Goal: Book appointment/travel/reservation

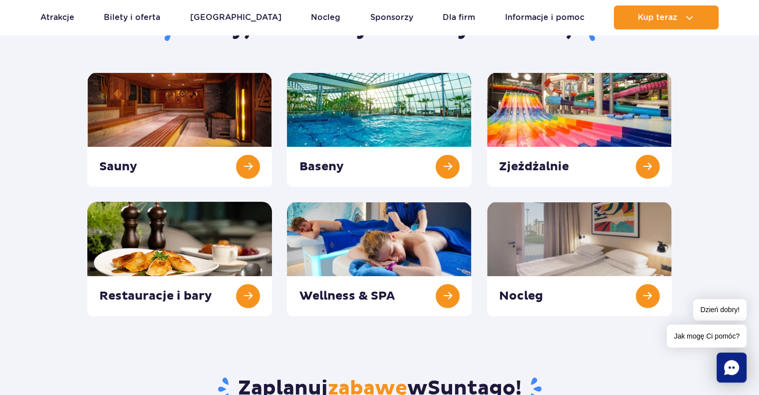
scroll to position [124, 0]
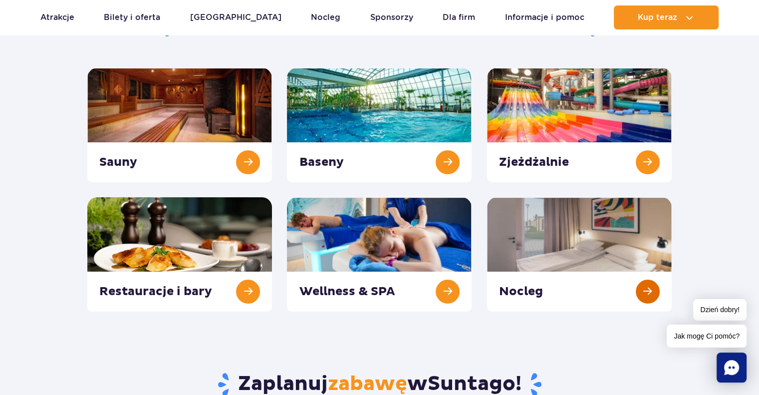
click at [628, 247] on link at bounding box center [579, 254] width 185 height 114
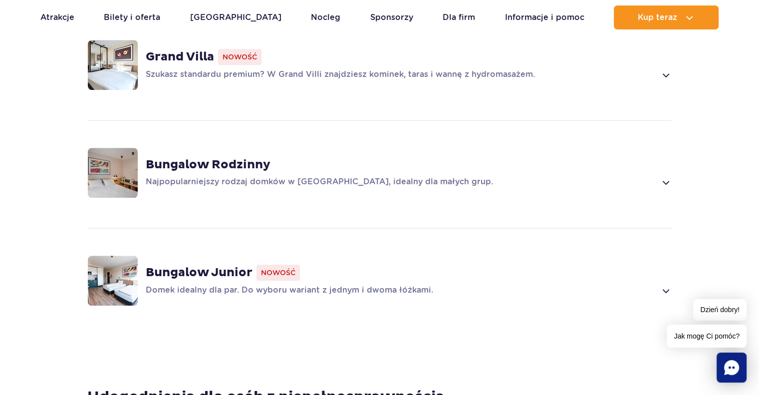
scroll to position [729, 0]
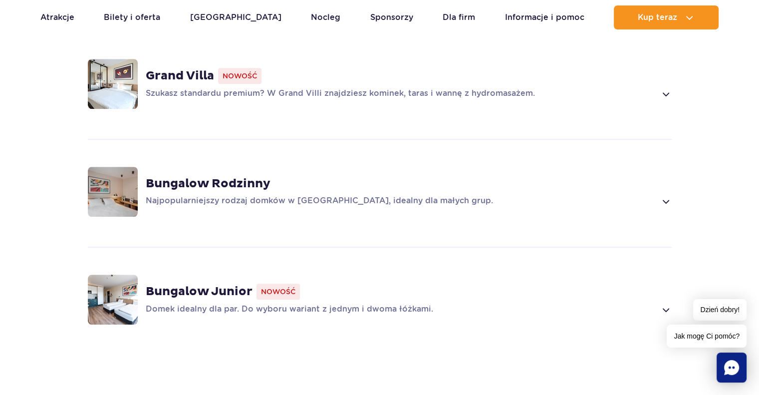
click at [120, 284] on img at bounding box center [113, 300] width 50 height 50
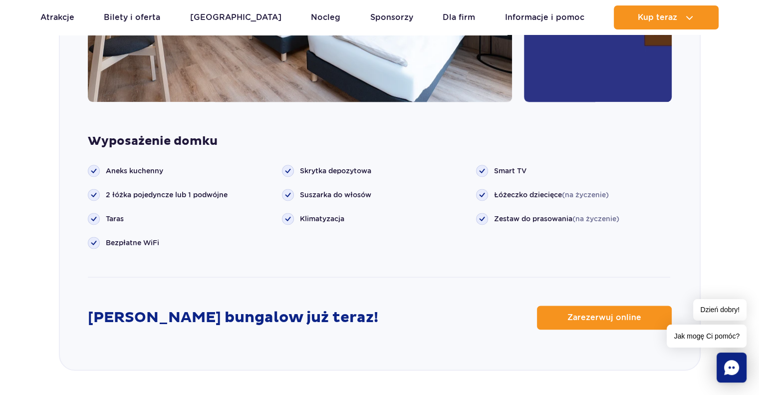
scroll to position [1261, 0]
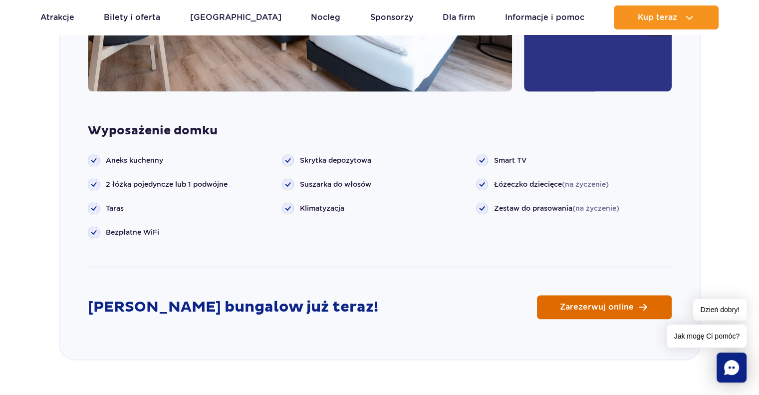
click at [542, 295] on link "Zarezerwuj online" at bounding box center [604, 307] width 135 height 24
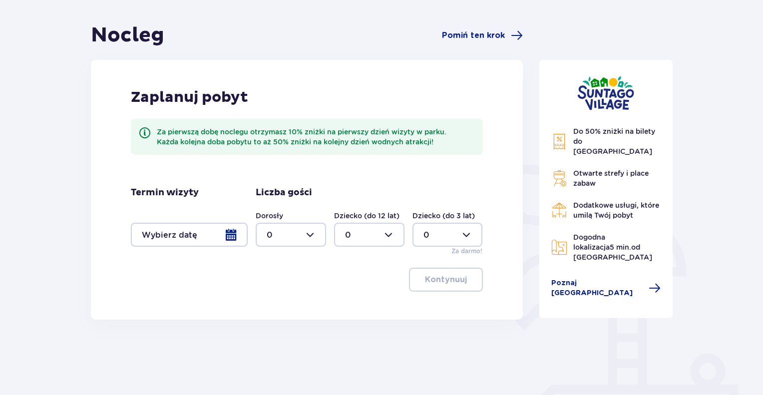
scroll to position [78, 0]
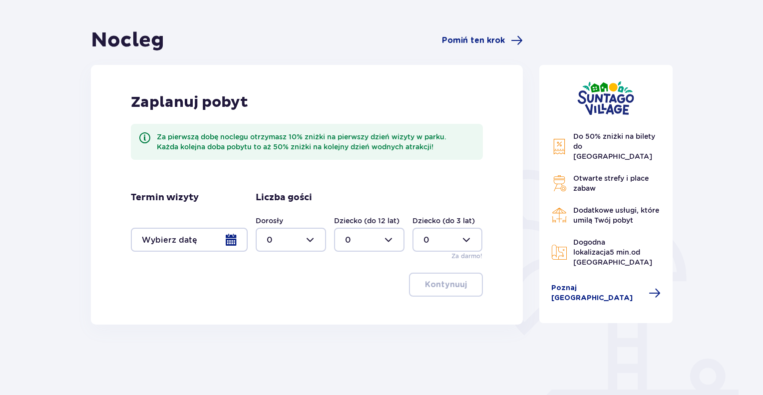
click at [232, 245] on div at bounding box center [189, 240] width 117 height 24
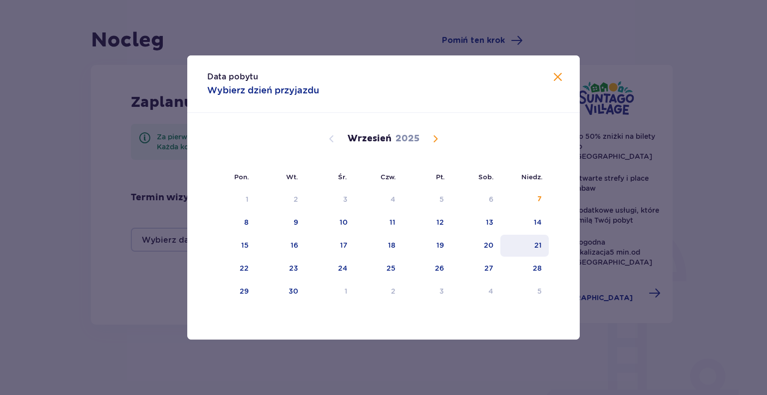
click at [545, 246] on div "21" at bounding box center [524, 246] width 48 height 22
click at [224, 261] on div "22" at bounding box center [231, 269] width 48 height 22
type input "21.09.25 - 22.09.25"
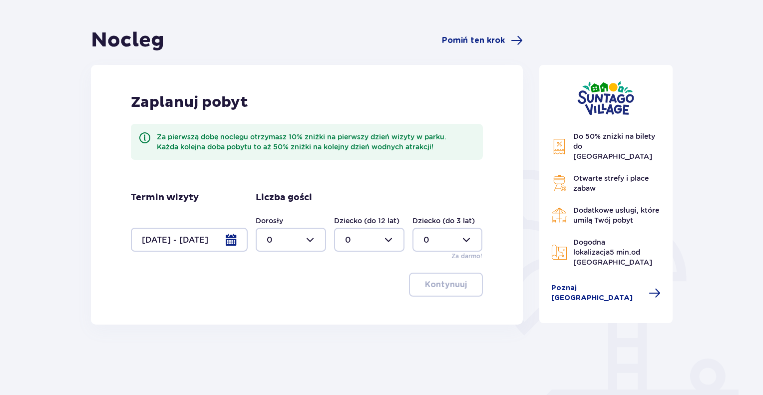
click at [300, 242] on div at bounding box center [291, 240] width 70 height 24
click at [274, 312] on div "2" at bounding box center [291, 311] width 48 height 11
type input "2"
click at [471, 281] on span "button" at bounding box center [469, 285] width 12 height 12
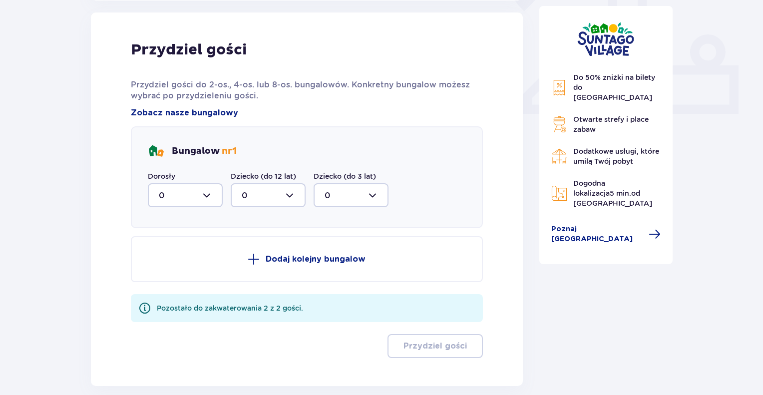
scroll to position [402, 0]
click at [195, 189] on div at bounding box center [185, 195] width 75 height 24
click at [168, 267] on div "2" at bounding box center [185, 267] width 53 height 11
type input "2"
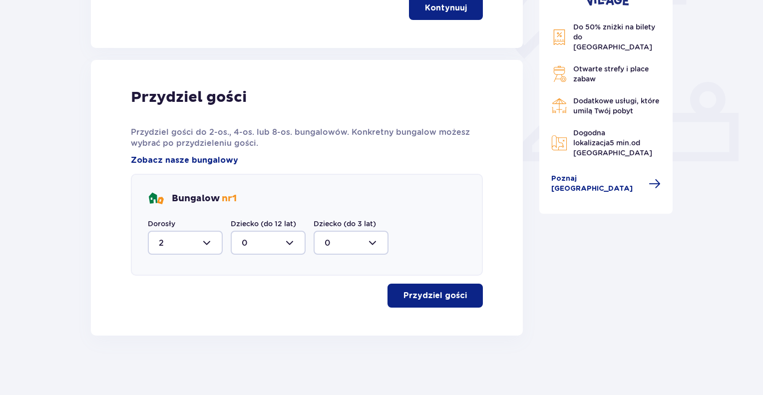
click at [467, 300] on span "button" at bounding box center [469, 296] width 12 height 12
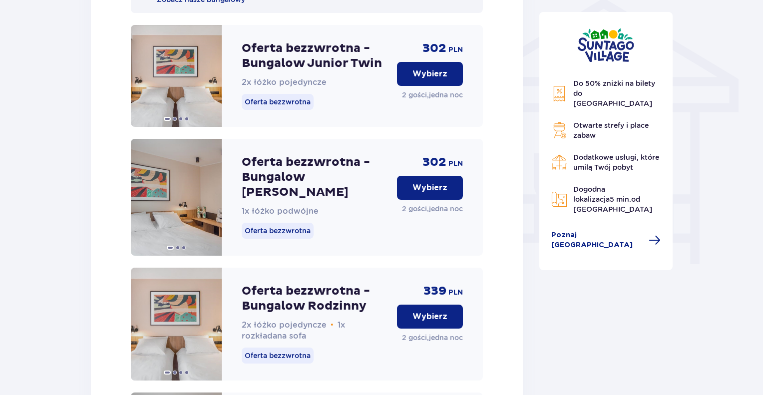
scroll to position [854, 0]
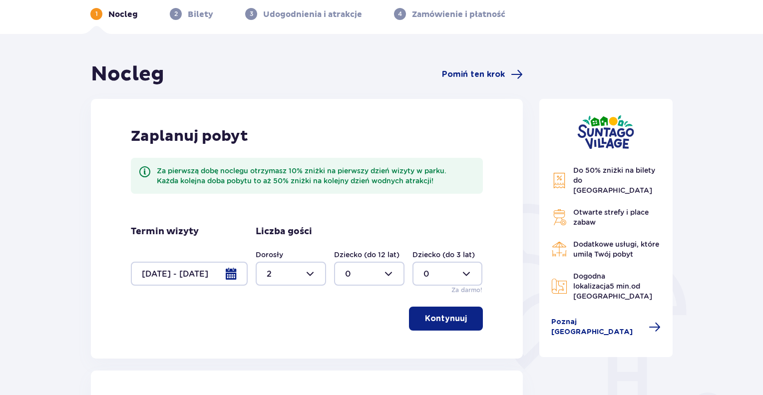
scroll to position [0, 0]
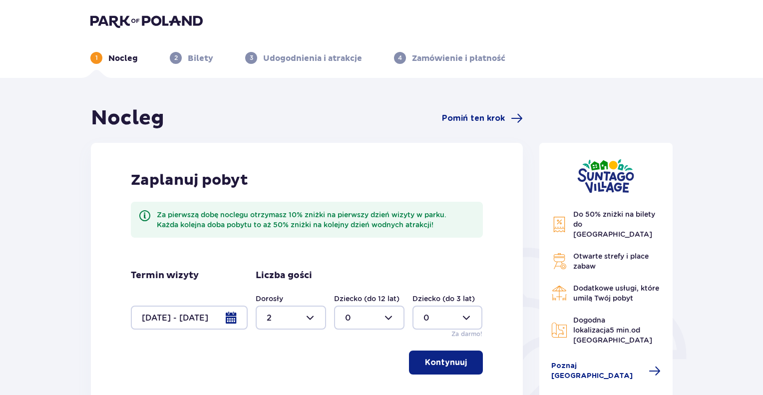
click at [105, 20] on img at bounding box center [146, 21] width 112 height 14
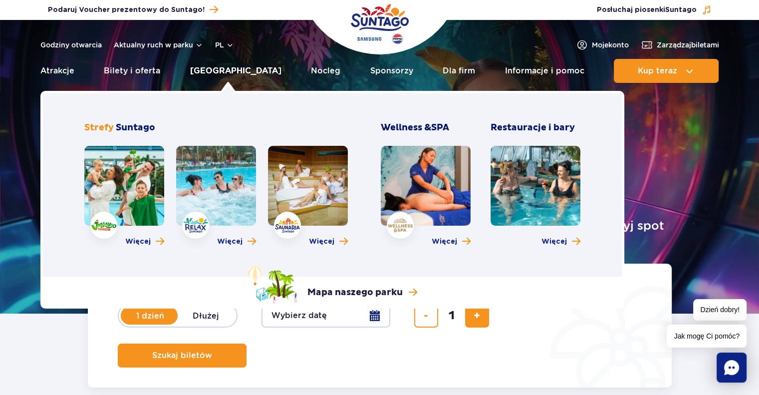
click at [242, 72] on link "[GEOGRAPHIC_DATA]" at bounding box center [235, 71] width 91 height 24
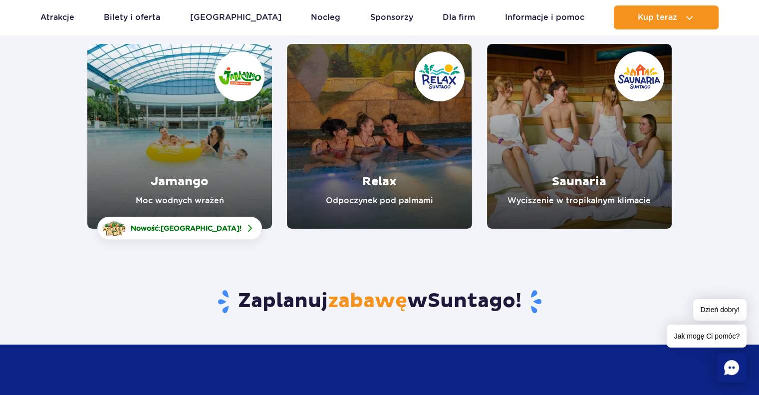
scroll to position [152, 0]
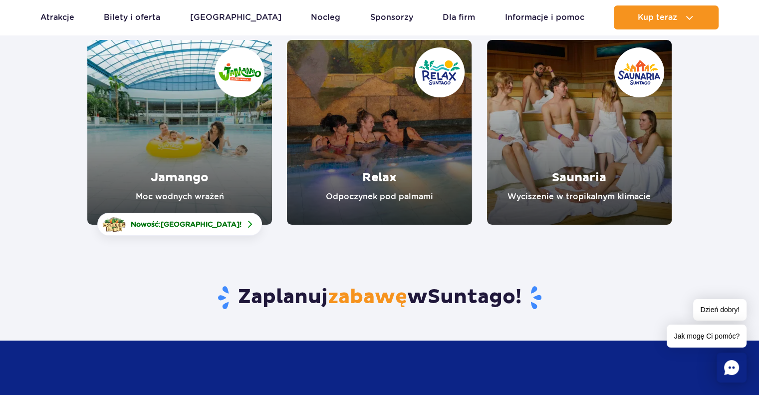
click at [377, 149] on link "Relax" at bounding box center [379, 132] width 185 height 185
click at [605, 211] on link "Saunaria" at bounding box center [579, 132] width 185 height 185
click at [170, 139] on link "Jamango" at bounding box center [179, 132] width 185 height 185
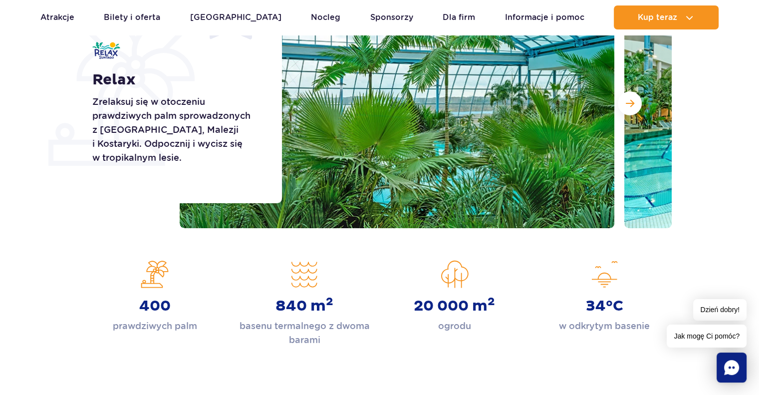
scroll to position [186, 0]
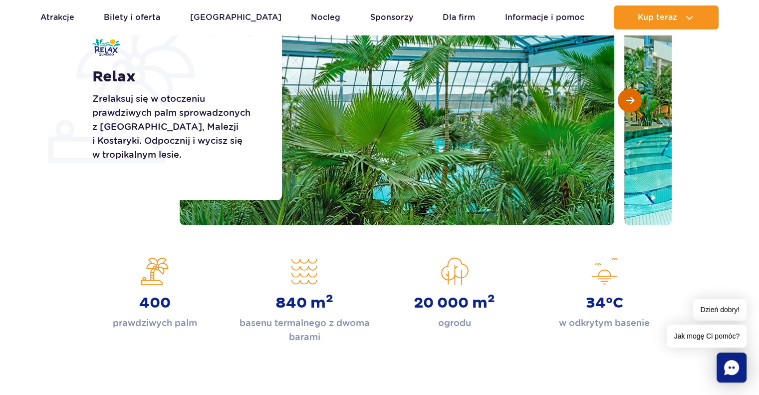
click at [627, 106] on button "Następny slajd" at bounding box center [630, 100] width 24 height 24
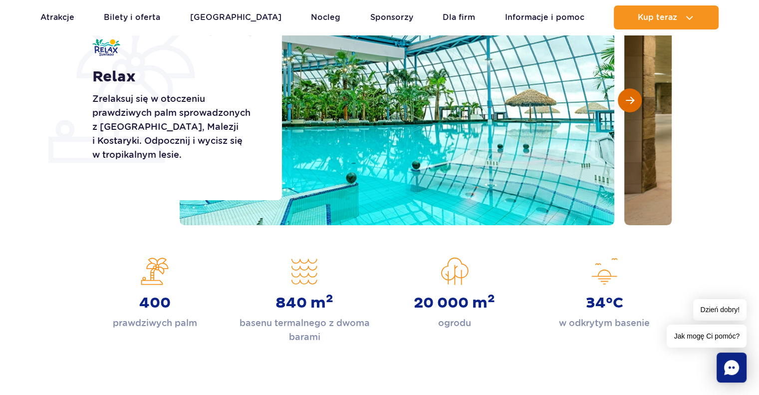
click at [627, 106] on button "Następny slajd" at bounding box center [630, 100] width 24 height 24
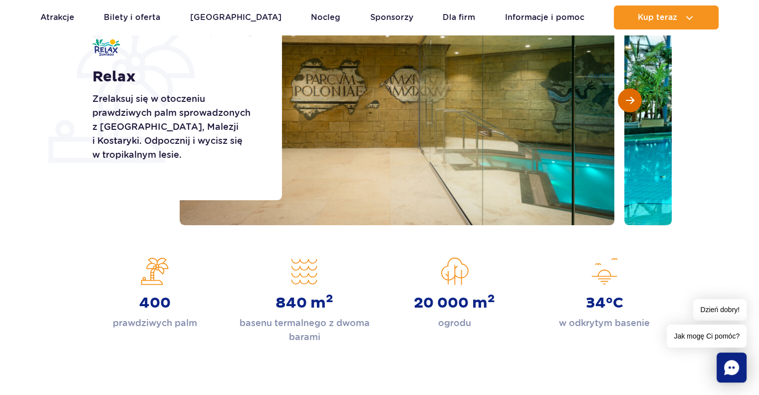
click at [627, 106] on button "Następny slajd" at bounding box center [630, 100] width 24 height 24
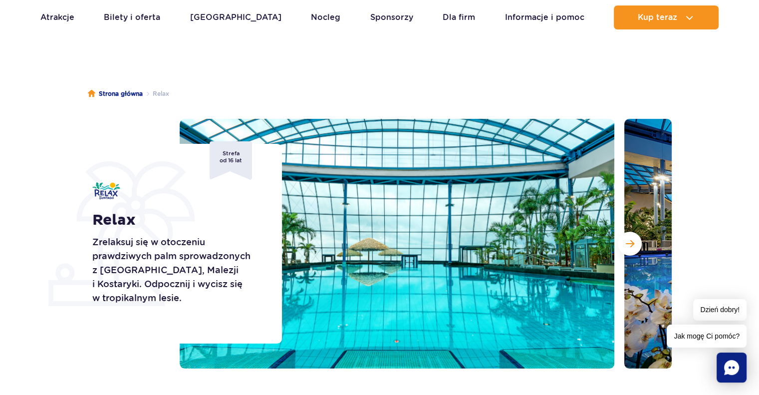
scroll to position [49, 0]
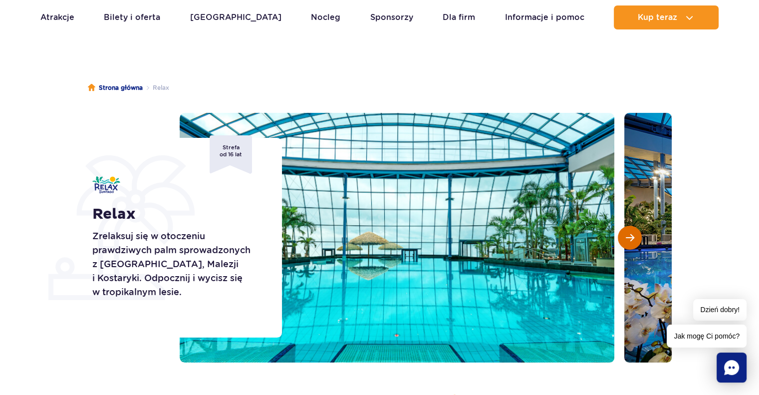
click at [627, 245] on button "Następny slajd" at bounding box center [630, 238] width 24 height 24
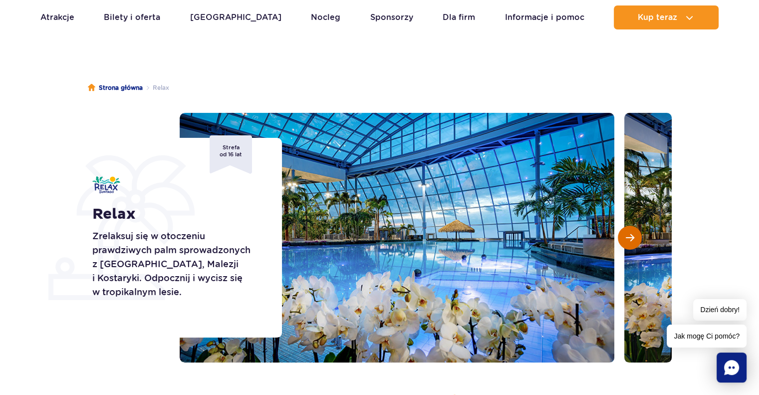
click at [627, 245] on button "Następny slajd" at bounding box center [630, 238] width 24 height 24
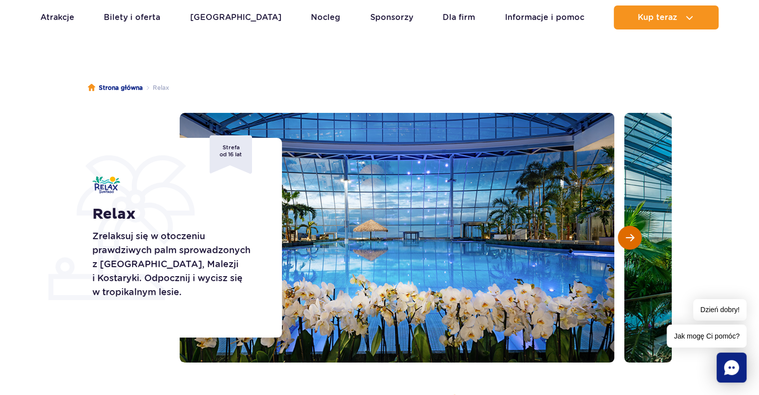
click at [627, 245] on button "Następny slajd" at bounding box center [630, 238] width 24 height 24
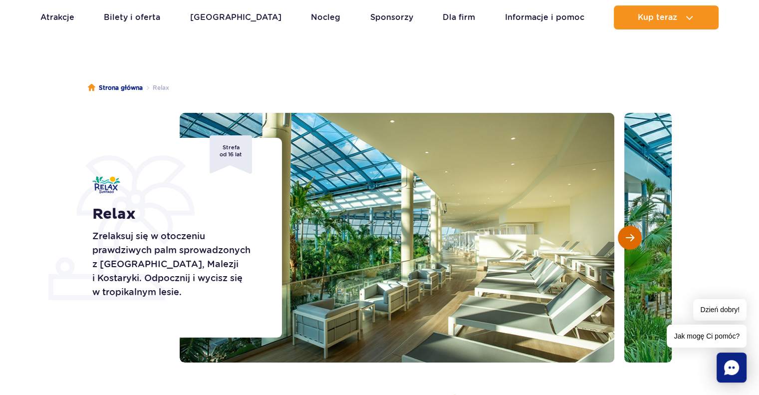
click at [627, 245] on button "Następny slajd" at bounding box center [630, 238] width 24 height 24
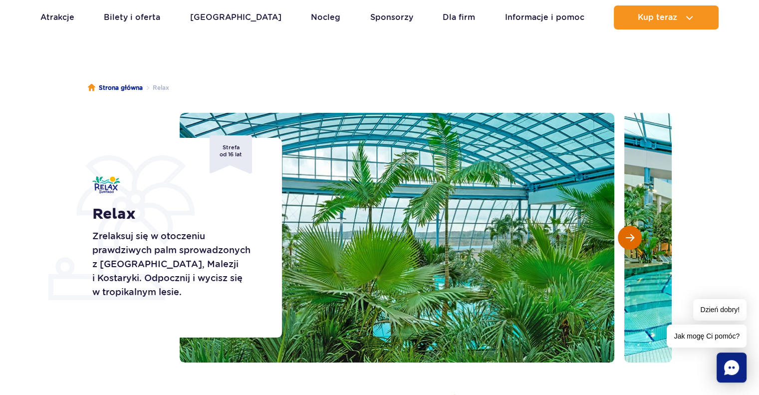
click at [627, 245] on button "Następny slajd" at bounding box center [630, 238] width 24 height 24
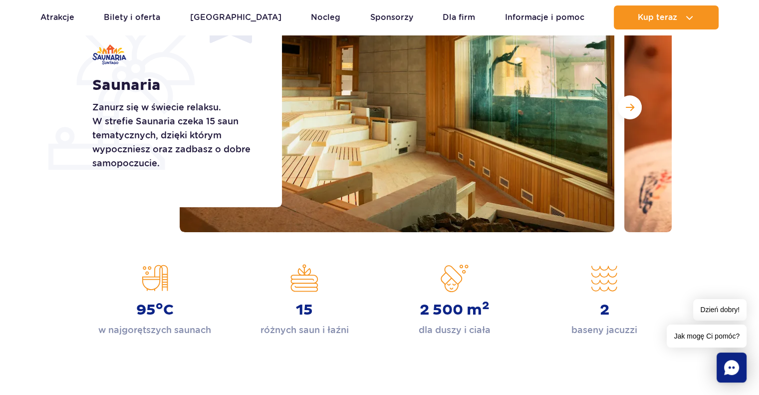
scroll to position [170, 0]
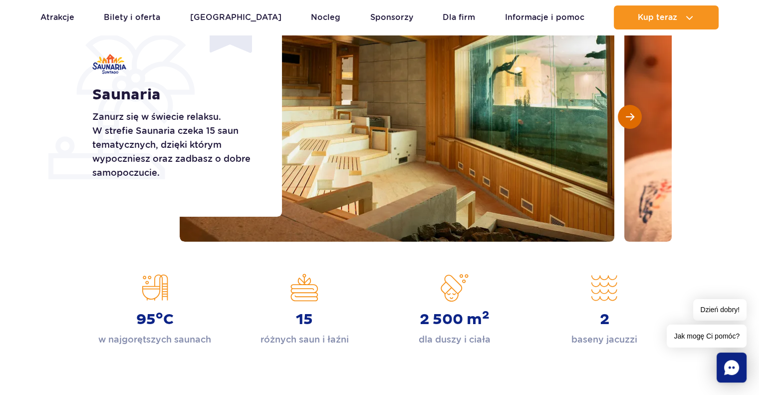
click at [639, 121] on button "Następny slajd" at bounding box center [630, 117] width 24 height 24
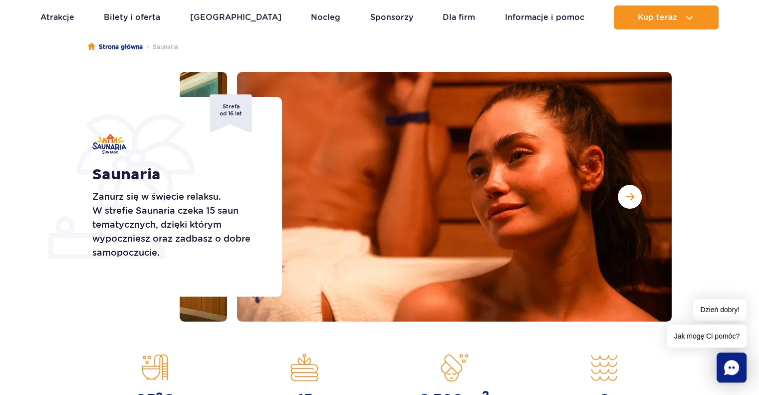
scroll to position [83, 0]
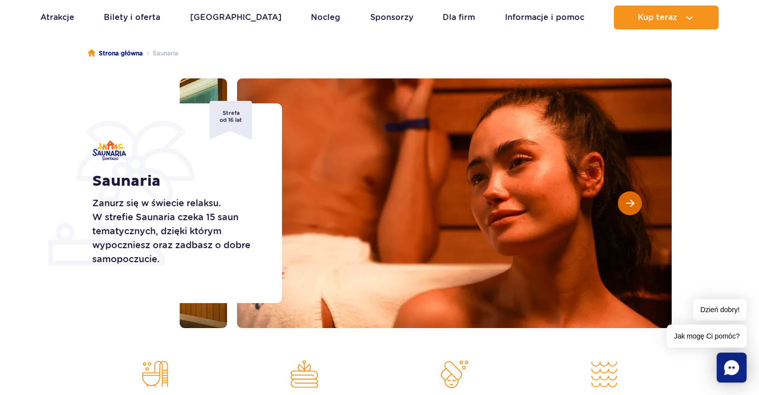
click at [627, 208] on button "Następny slajd" at bounding box center [630, 203] width 24 height 24
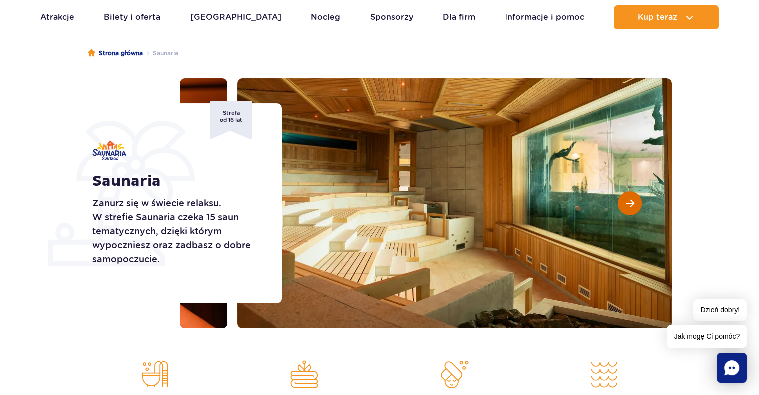
click at [627, 208] on button "Następny slajd" at bounding box center [630, 203] width 24 height 24
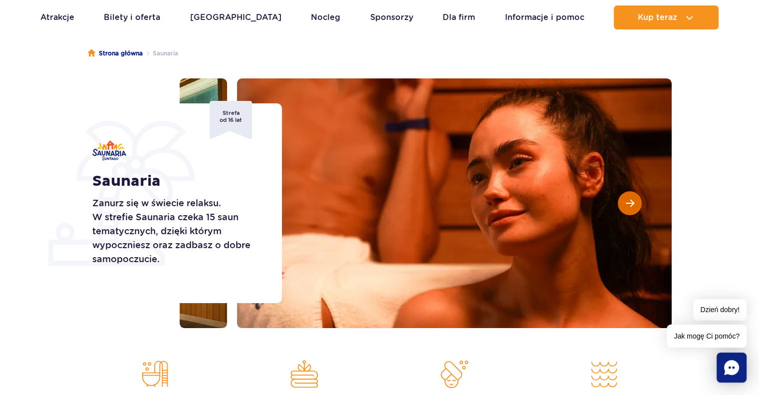
click at [627, 208] on button "Następny slajd" at bounding box center [630, 203] width 24 height 24
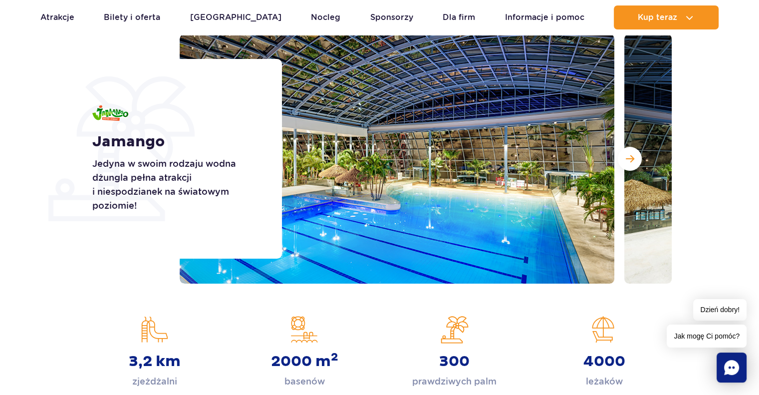
drag, startPoint x: 762, startPoint y: 30, endPoint x: 766, endPoint y: 45, distance: 15.9
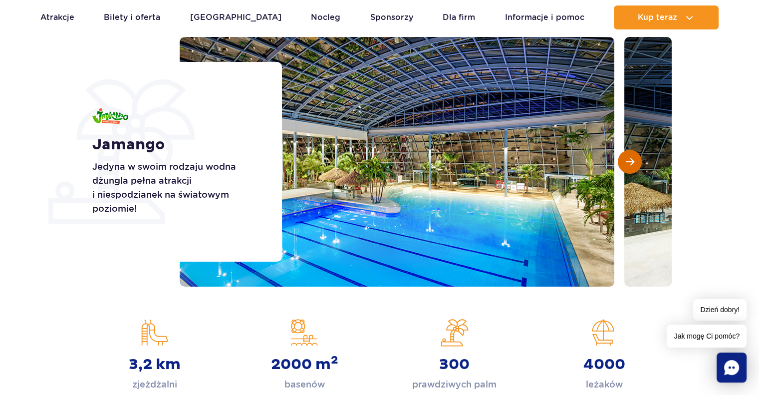
click at [639, 165] on button "Następny slajd" at bounding box center [630, 162] width 24 height 24
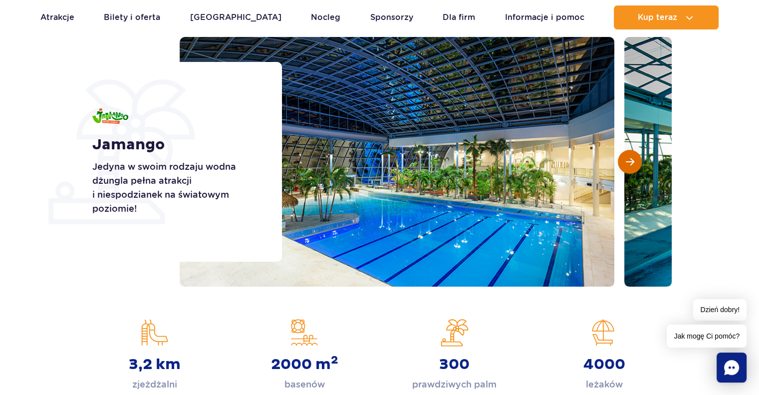
click at [639, 165] on button "Następny slajd" at bounding box center [630, 162] width 24 height 24
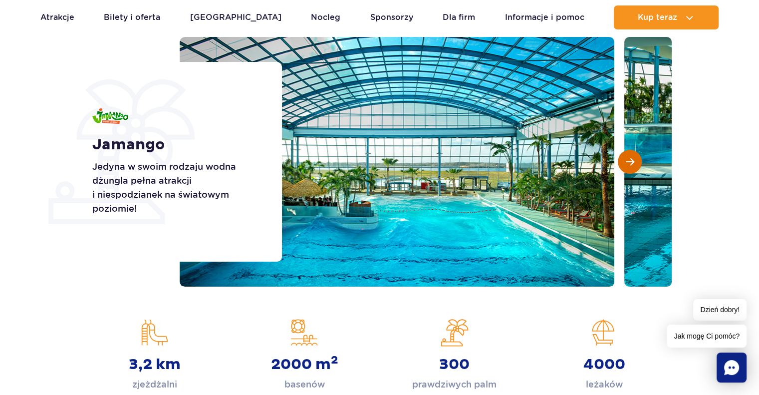
click at [639, 165] on button "Następny slajd" at bounding box center [630, 162] width 24 height 24
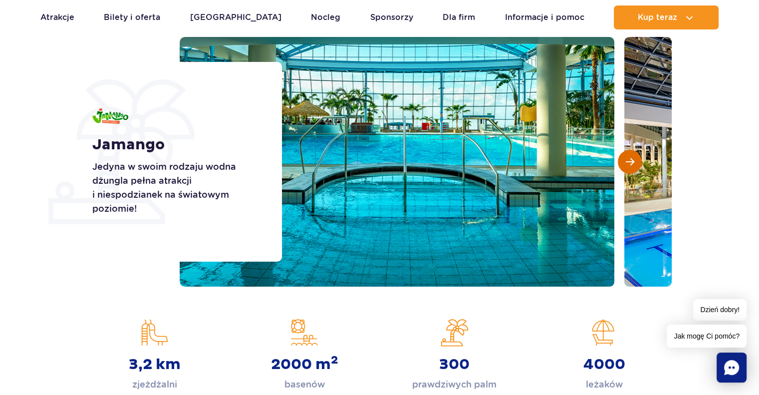
click at [639, 165] on button "Następny slajd" at bounding box center [630, 162] width 24 height 24
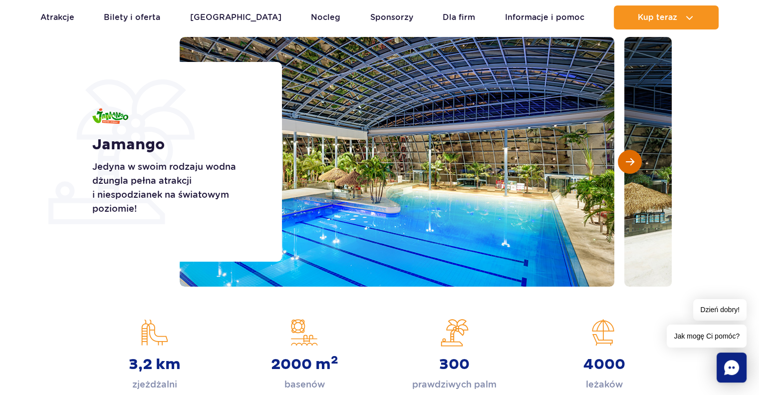
click at [639, 165] on button "Następny slajd" at bounding box center [630, 162] width 24 height 24
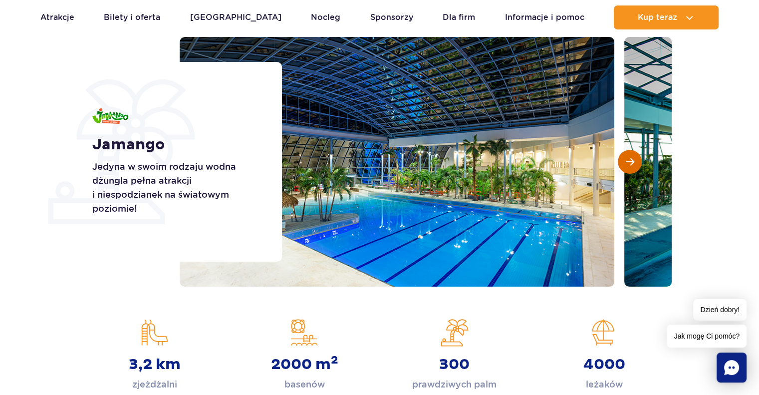
click at [639, 165] on button "Następny slajd" at bounding box center [630, 162] width 24 height 24
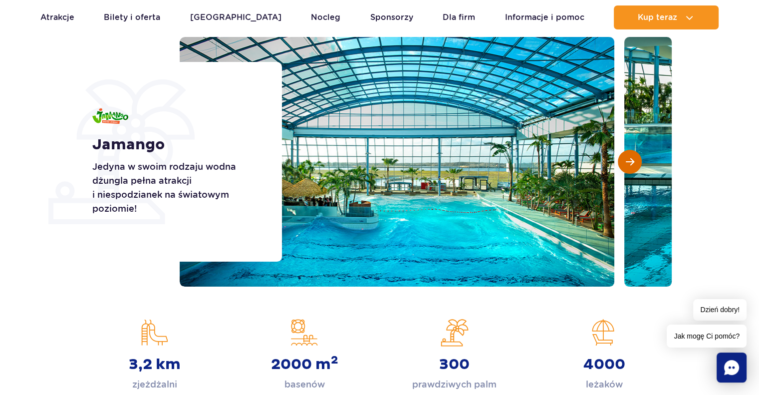
click at [639, 165] on button "Następny slajd" at bounding box center [630, 162] width 24 height 24
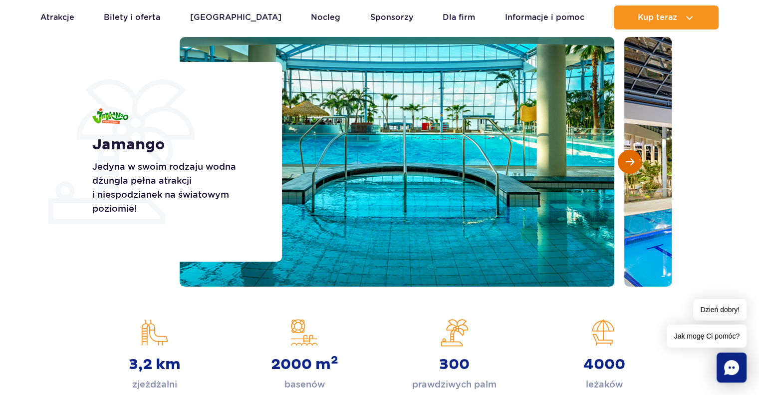
click at [639, 165] on button "Następny slajd" at bounding box center [630, 162] width 24 height 24
